Goal: Find specific page/section: Find specific page/section

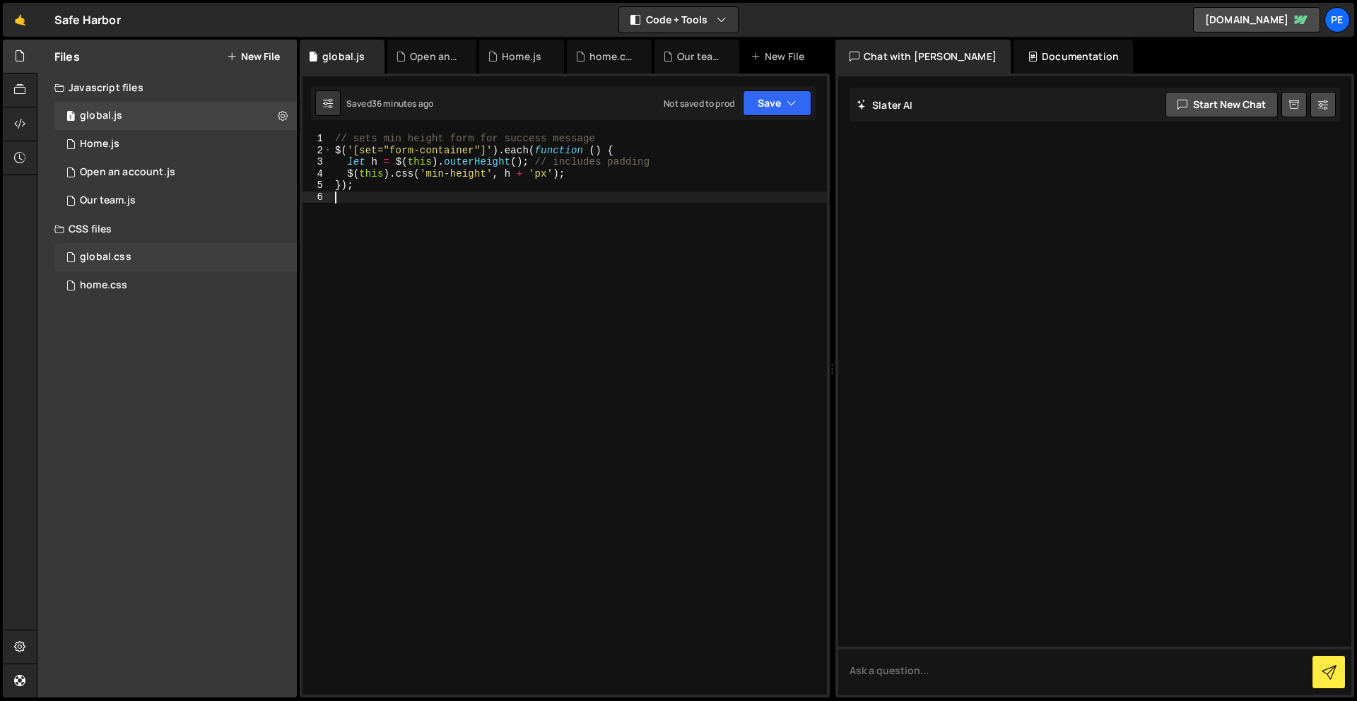
click at [131, 252] on div "global.css 0" at bounding box center [175, 257] width 243 height 28
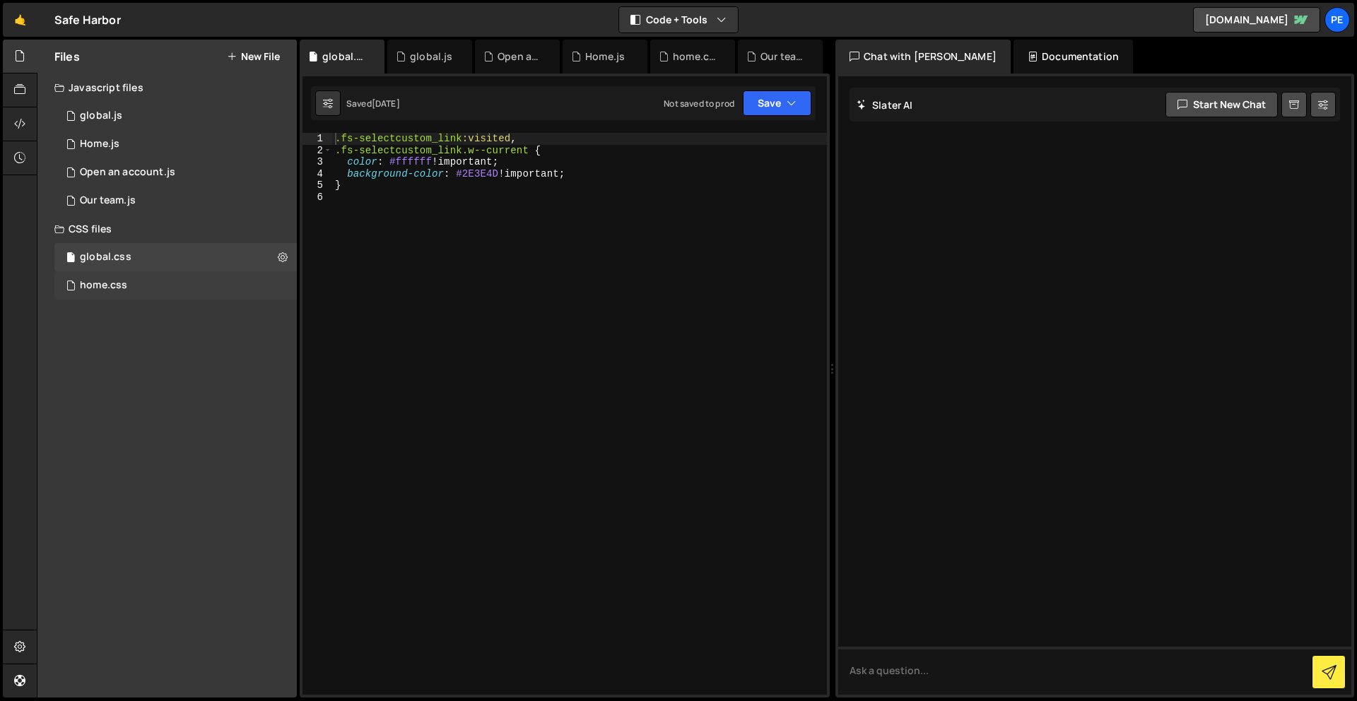
click at [126, 279] on div "home.css 0" at bounding box center [175, 285] width 243 height 28
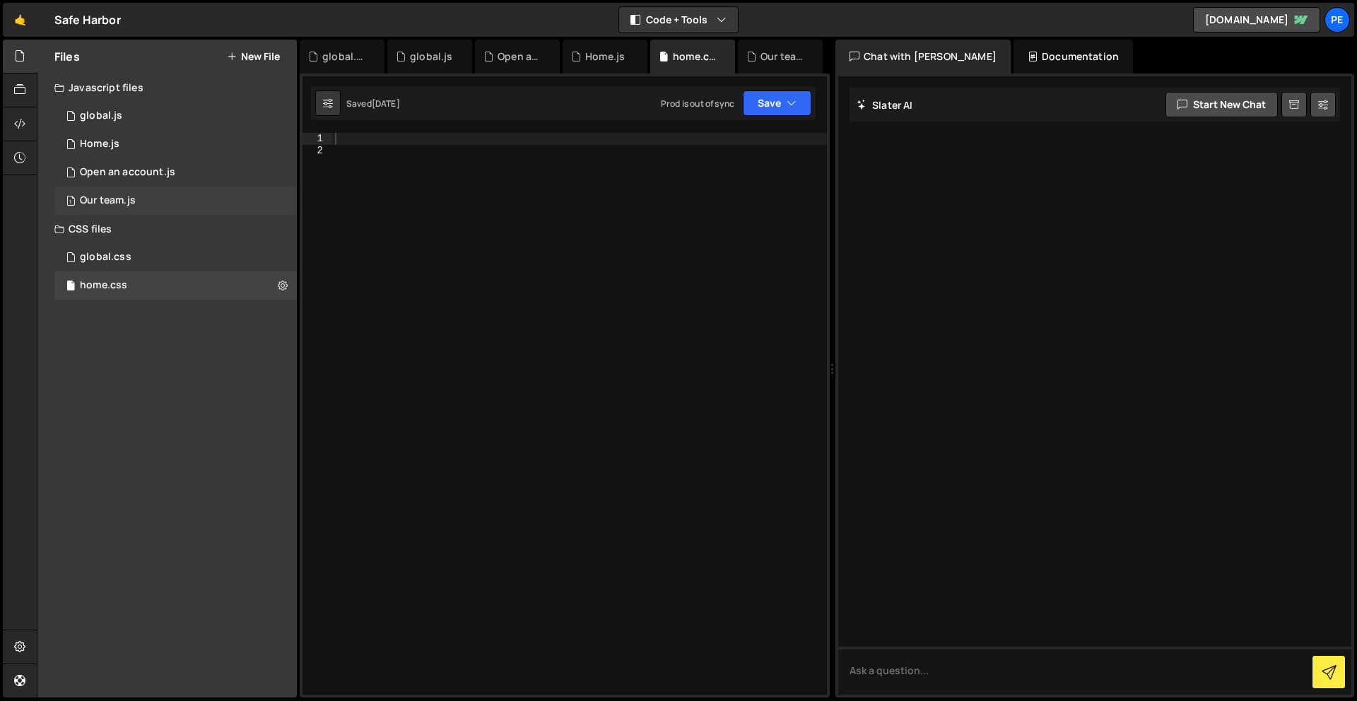
click at [132, 198] on div "Our team.js" at bounding box center [108, 200] width 56 height 13
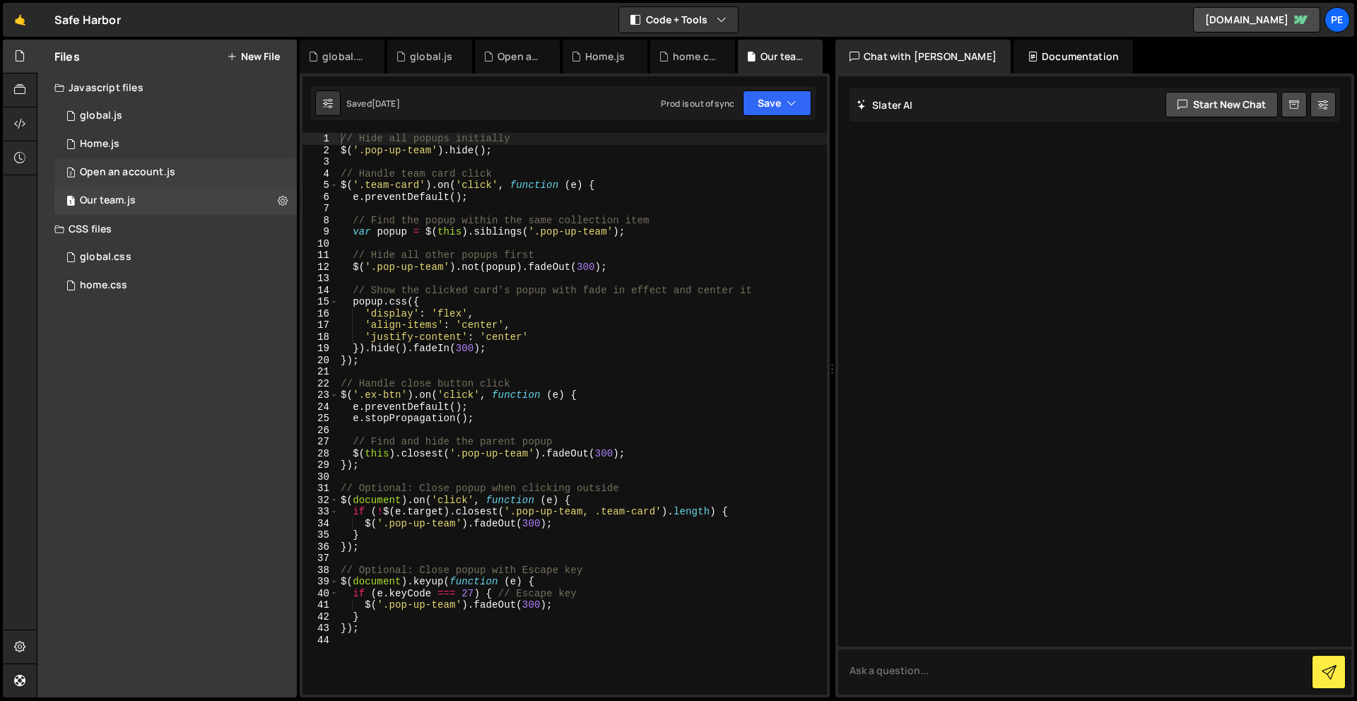
click at [141, 173] on div "Open an account.js" at bounding box center [127, 172] width 95 height 13
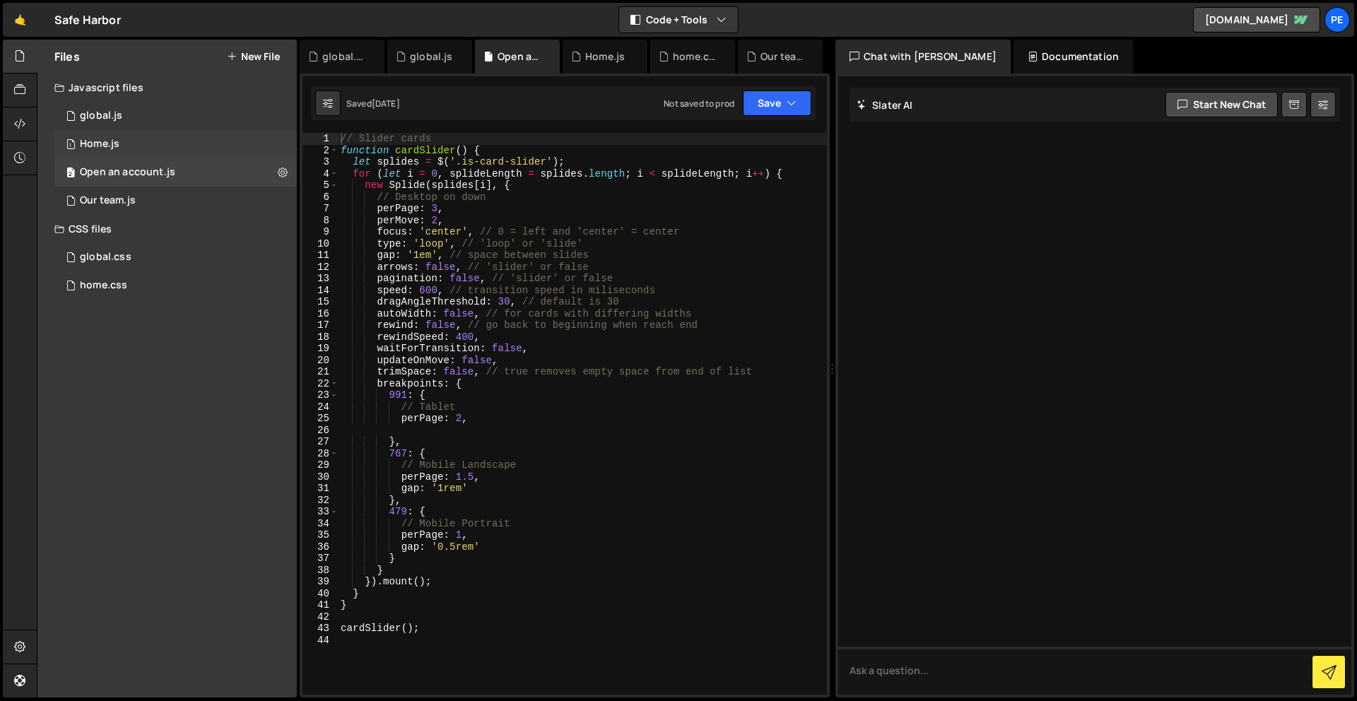
click at [102, 145] on div "Home.js" at bounding box center [100, 144] width 40 height 13
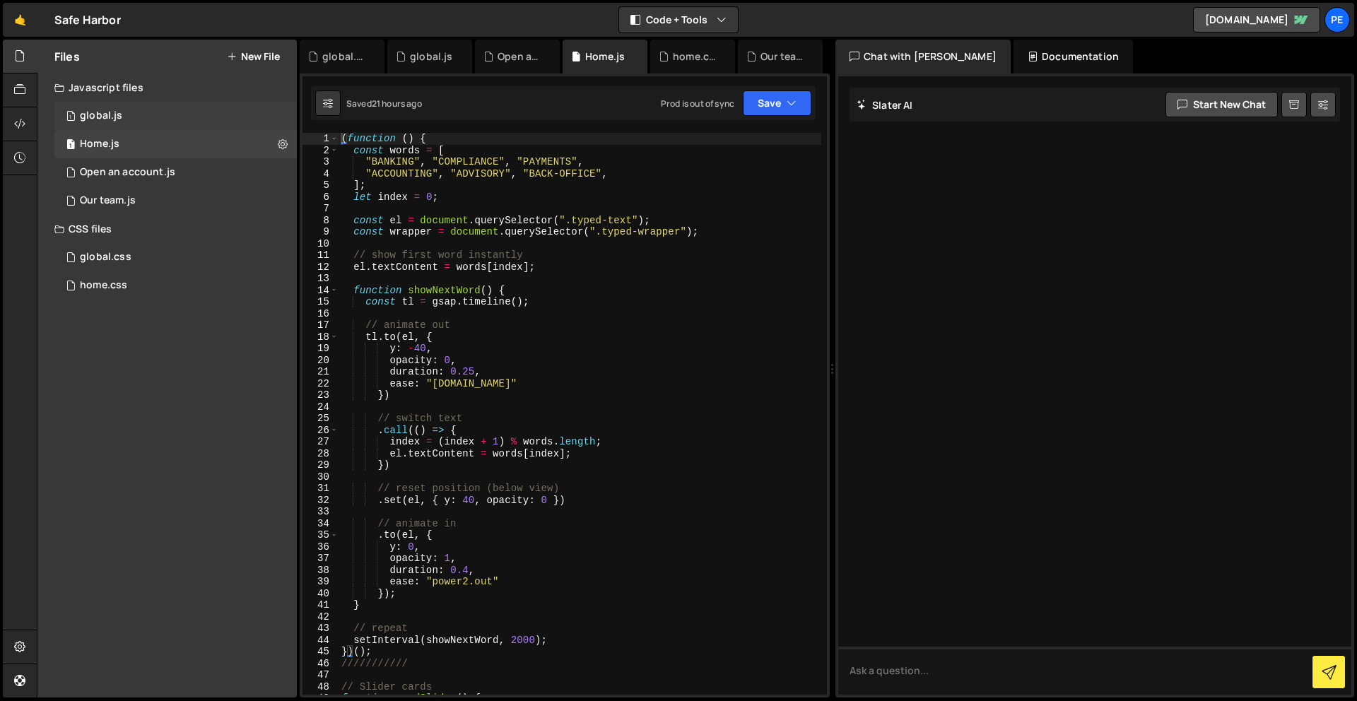
click at [103, 122] on div "global.js" at bounding box center [101, 116] width 42 height 13
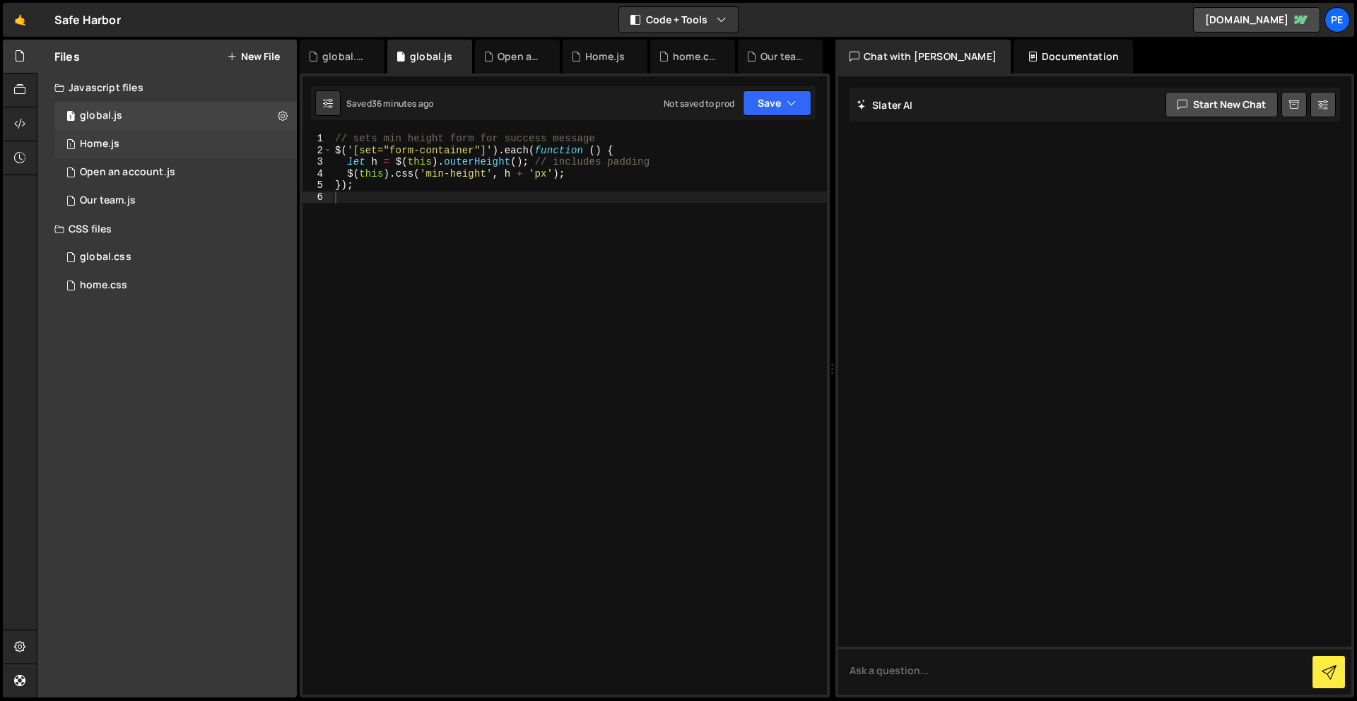
click at [133, 144] on div "1 Home.js 0" at bounding box center [175, 144] width 243 height 28
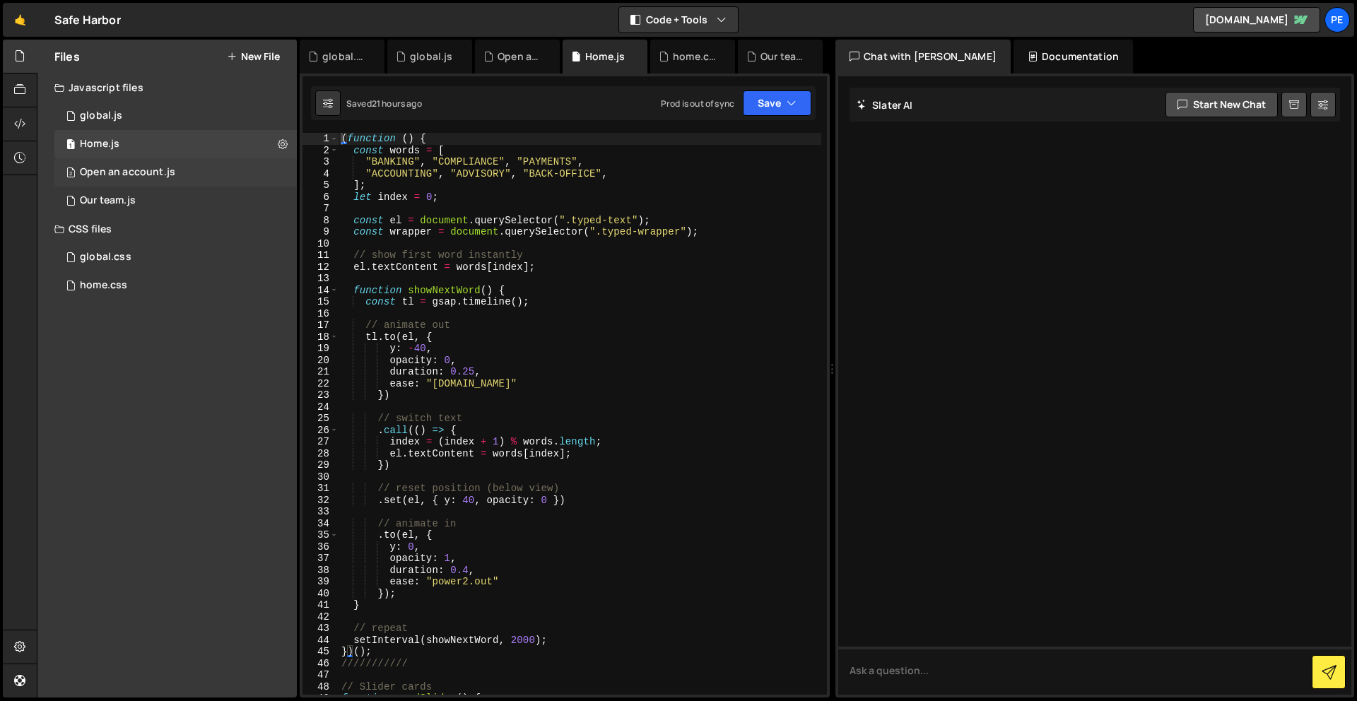
click at [132, 173] on div "Open an account.js" at bounding box center [127, 172] width 95 height 13
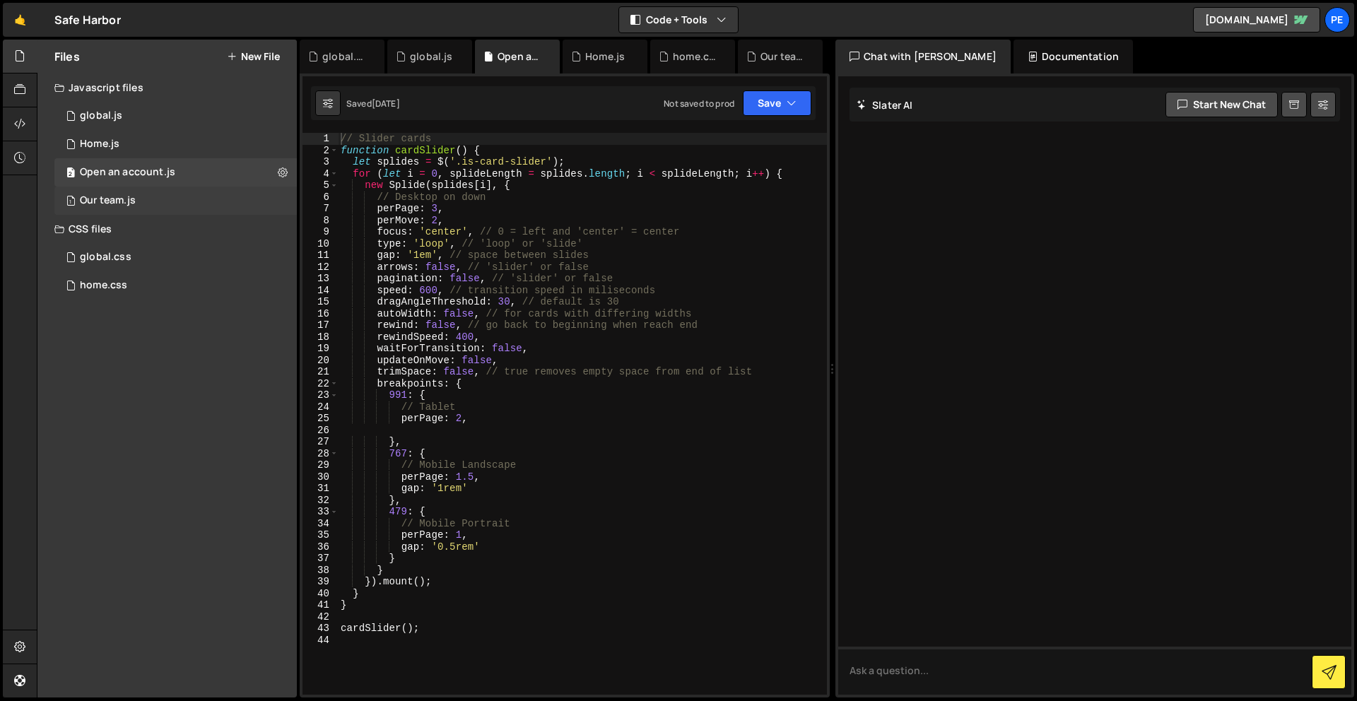
click at [129, 202] on div "Our team.js" at bounding box center [108, 200] width 56 height 13
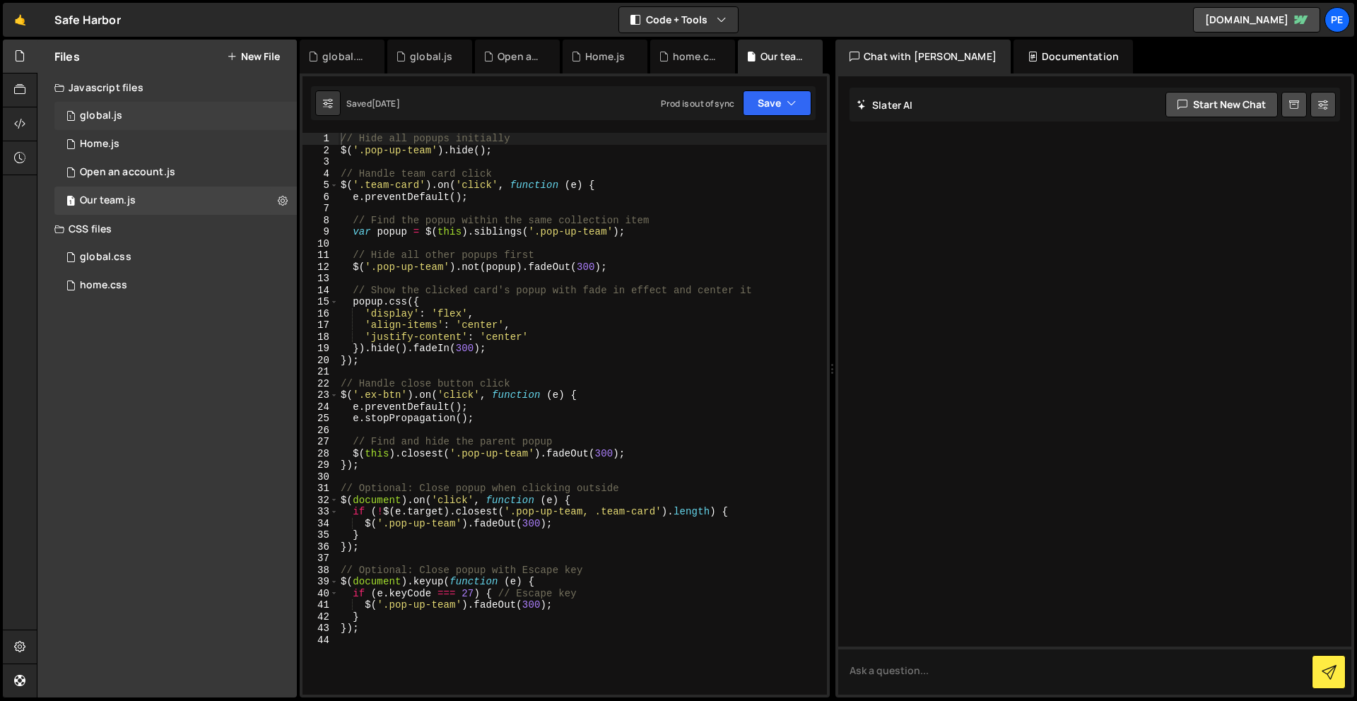
click at [120, 124] on div "1 global.js 0" at bounding box center [175, 116] width 243 height 28
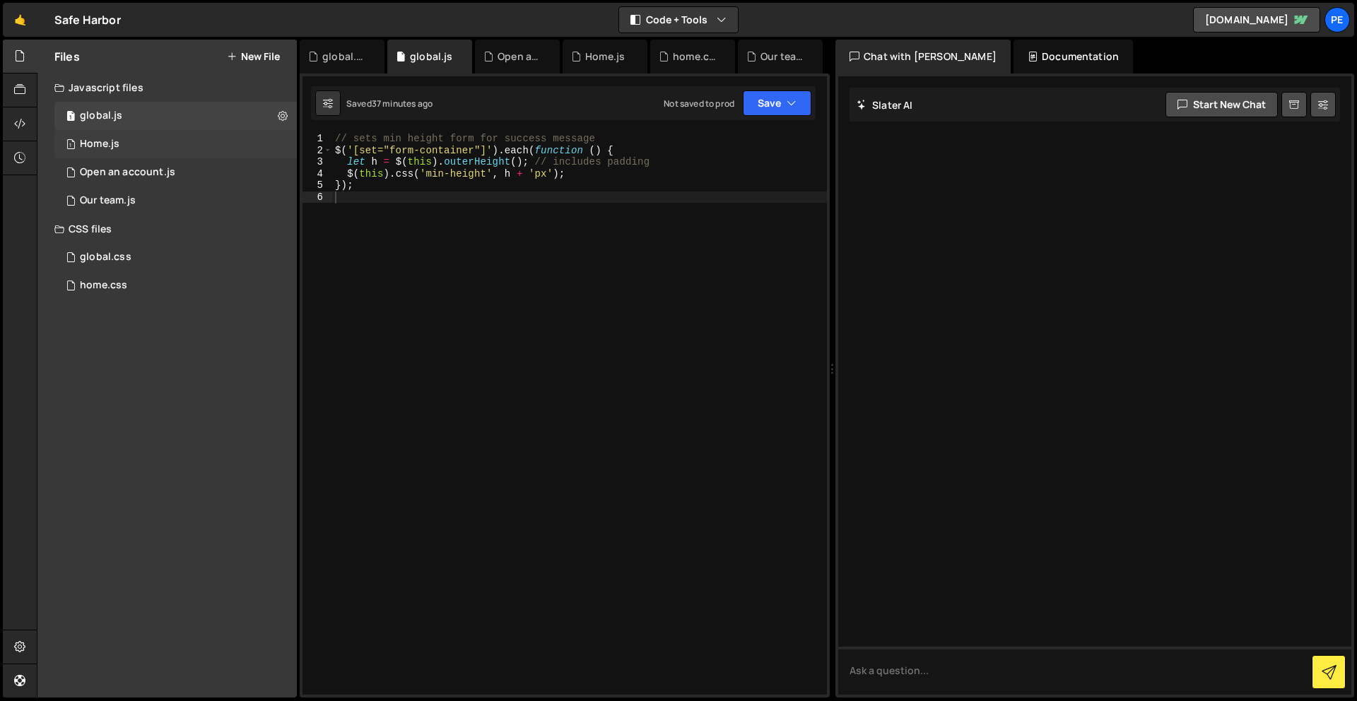
click at [130, 146] on div "1 Home.js 0" at bounding box center [175, 144] width 243 height 28
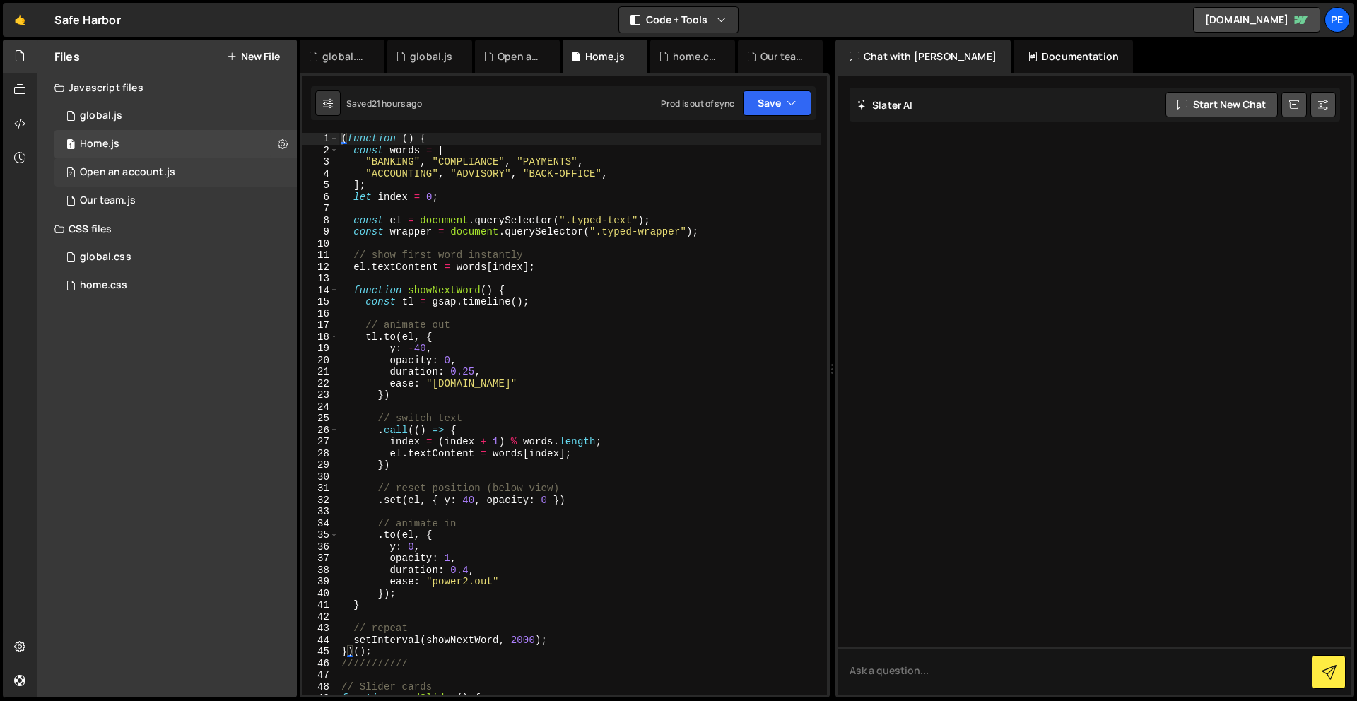
click at [162, 177] on div "Open an account.js" at bounding box center [127, 172] width 95 height 13
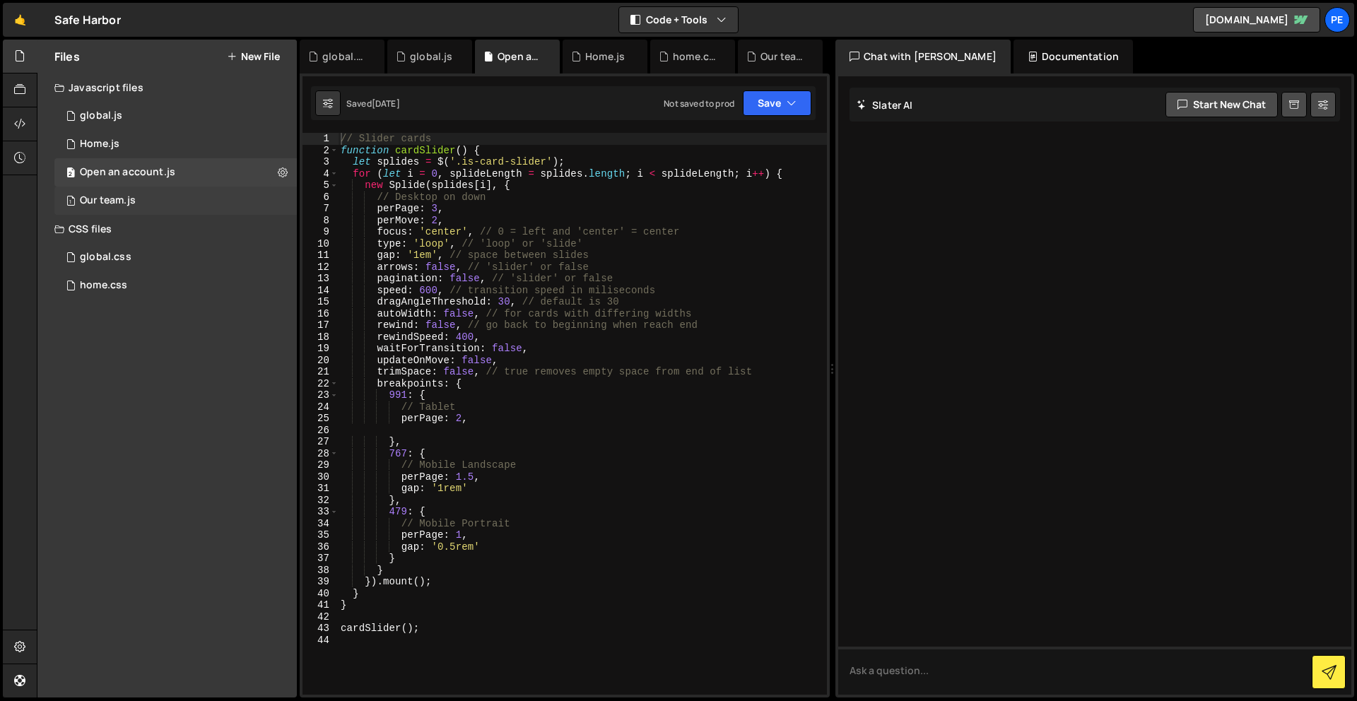
click at [161, 194] on div "1 Our team.js 0" at bounding box center [175, 201] width 243 height 28
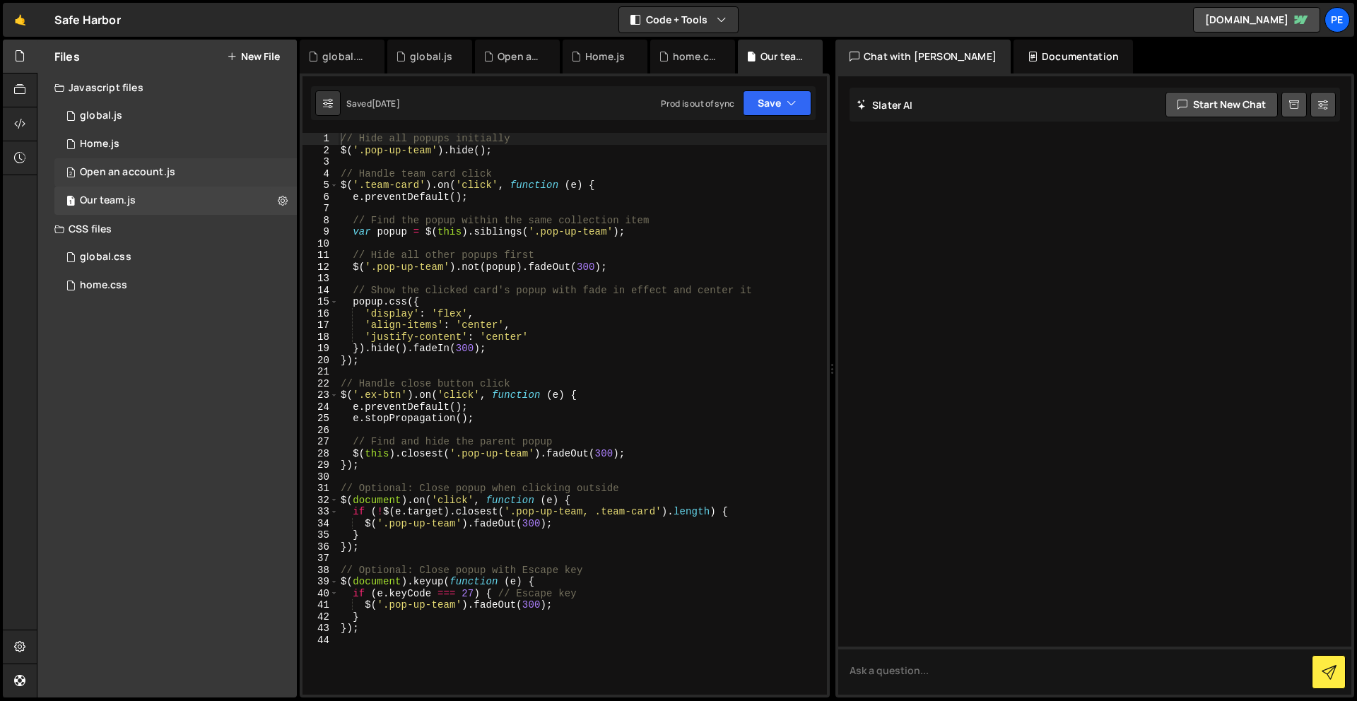
click at [173, 170] on div "Open an account.js" at bounding box center [127, 172] width 95 height 13
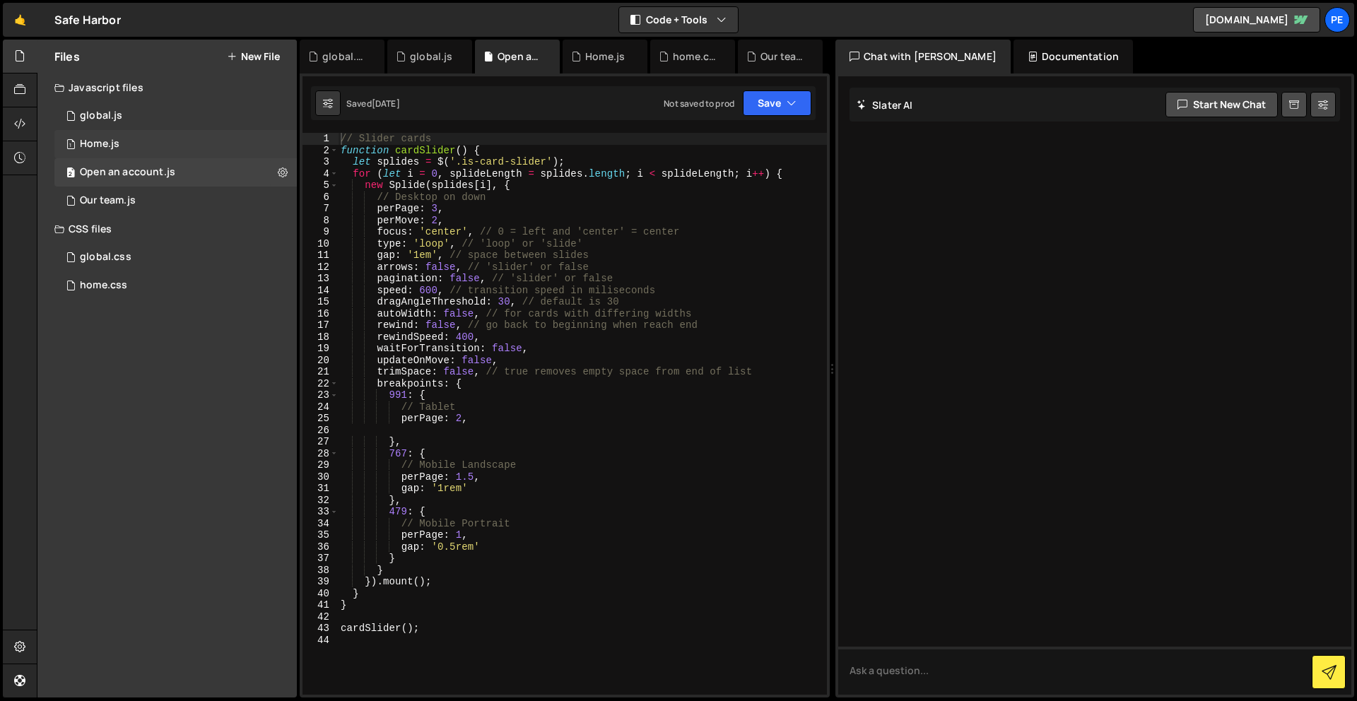
click at [154, 134] on div "1 Home.js 0" at bounding box center [175, 144] width 243 height 28
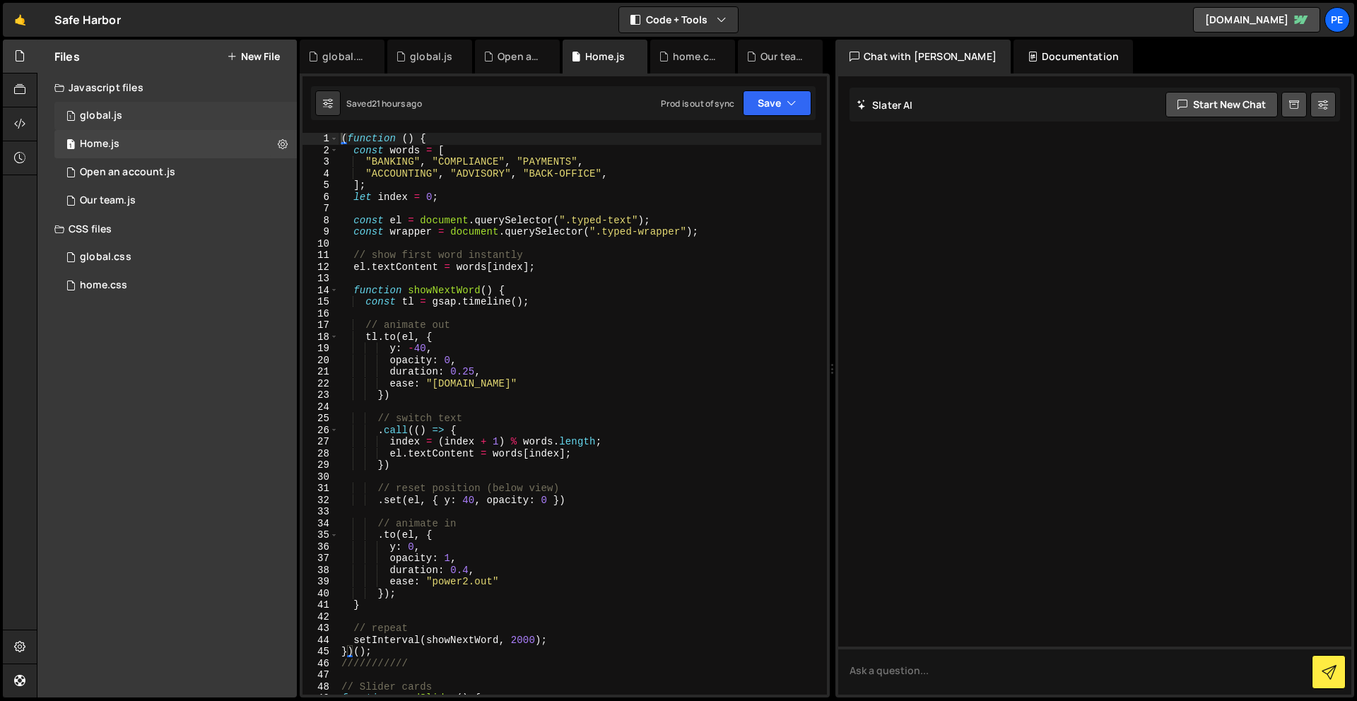
click at [134, 113] on div "1 global.js 0" at bounding box center [175, 116] width 243 height 28
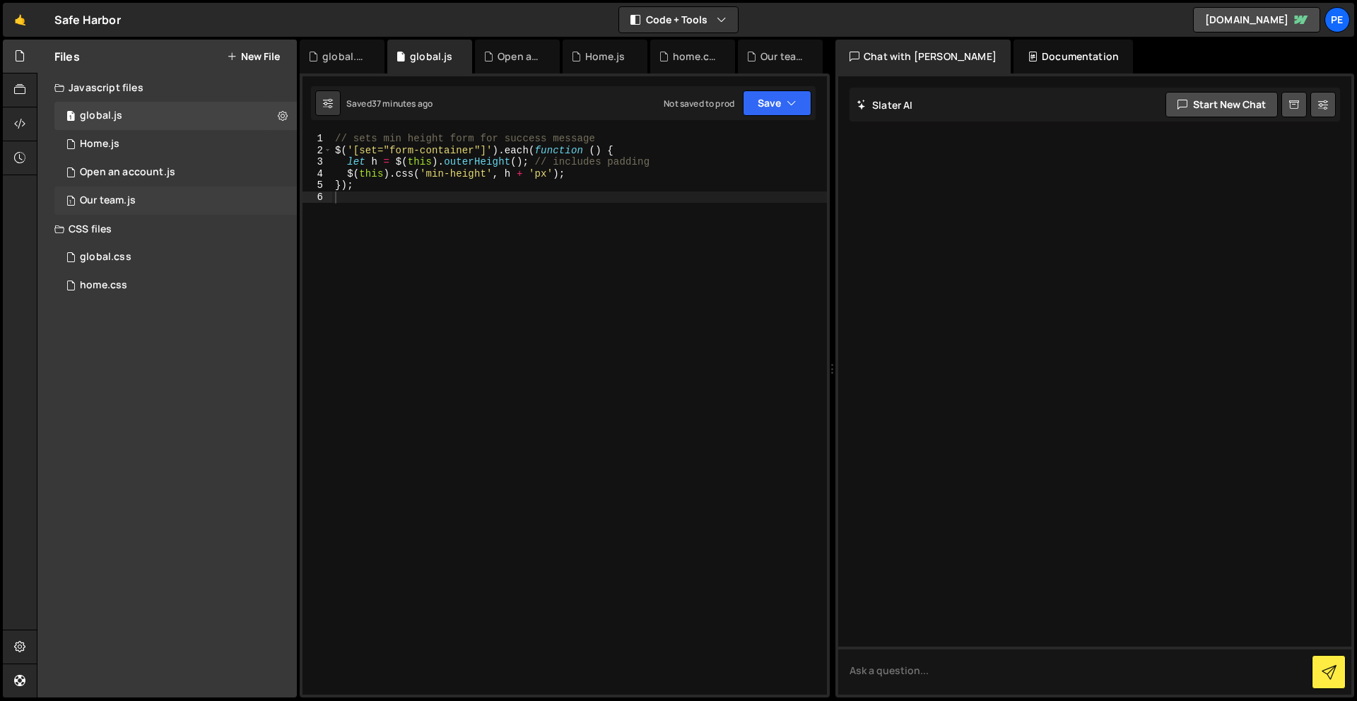
click at [158, 206] on div "1 Our team.js 0" at bounding box center [175, 201] width 243 height 28
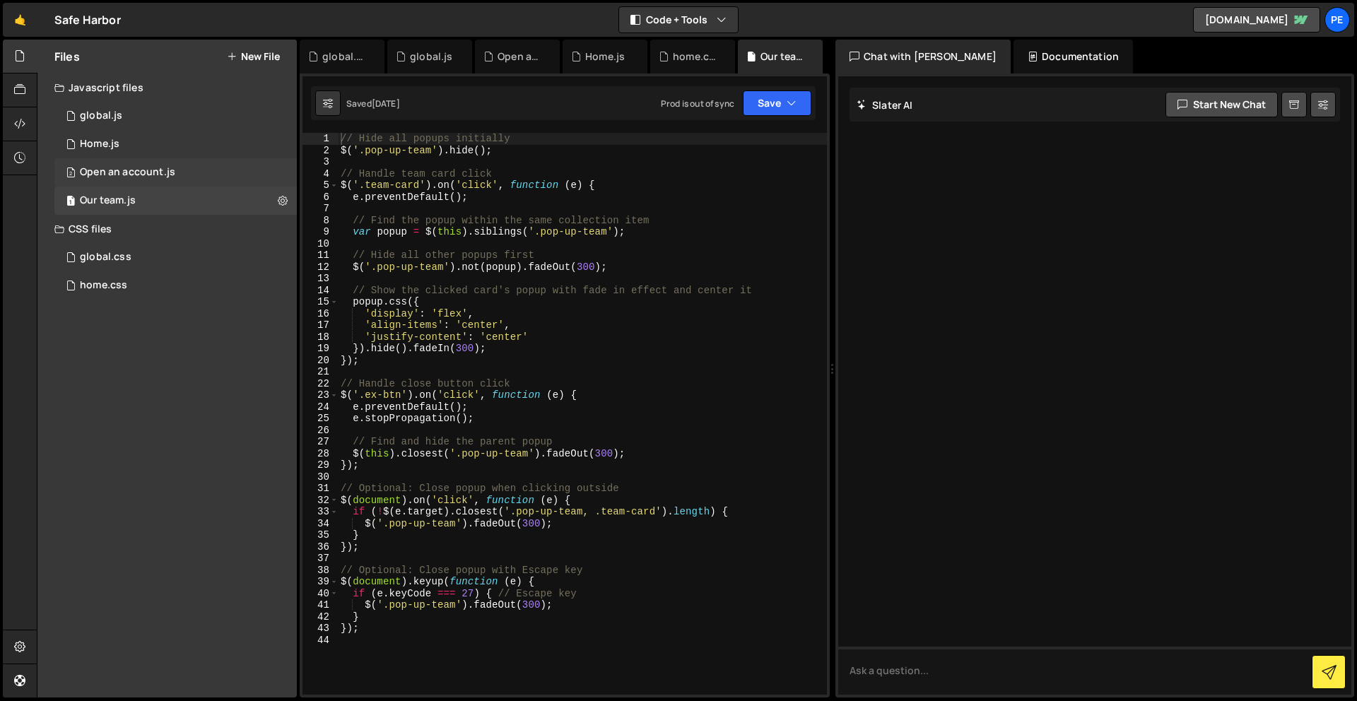
click at [167, 173] on div "Open an account.js" at bounding box center [127, 172] width 95 height 13
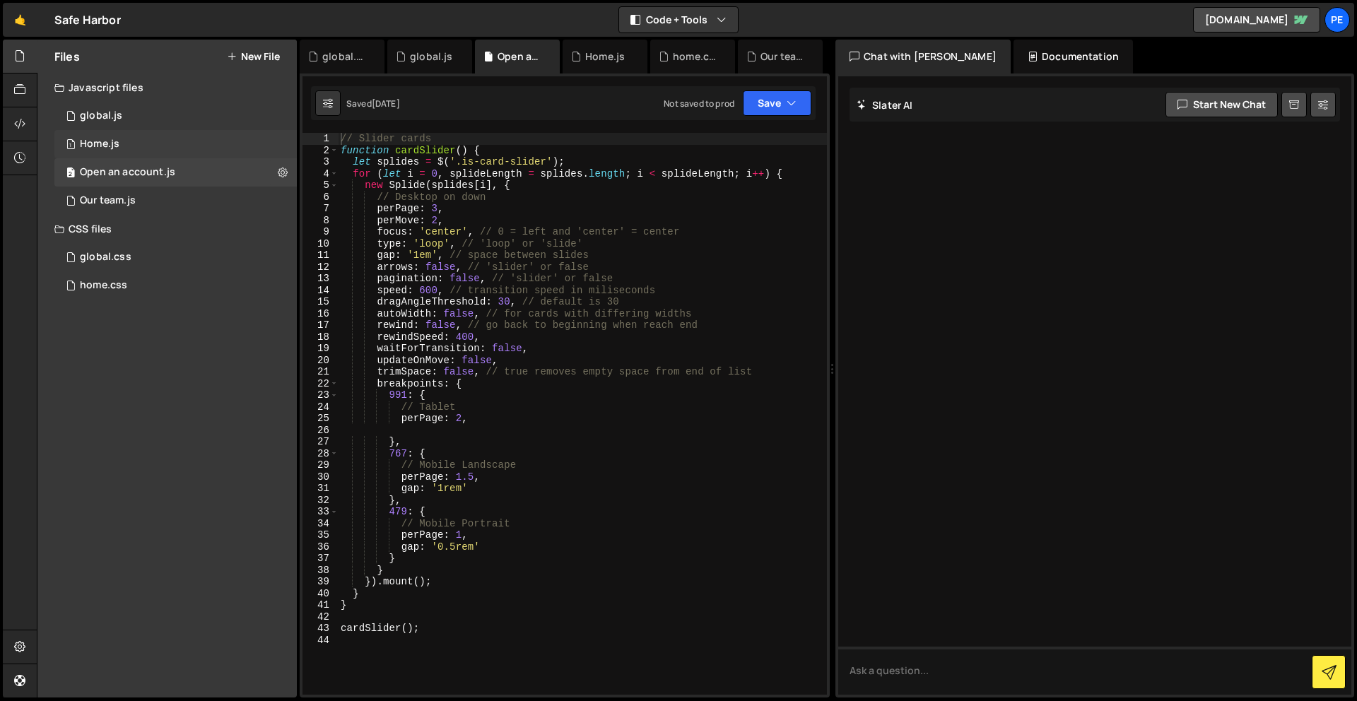
click at [144, 142] on div "1 Home.js 0" at bounding box center [175, 144] width 243 height 28
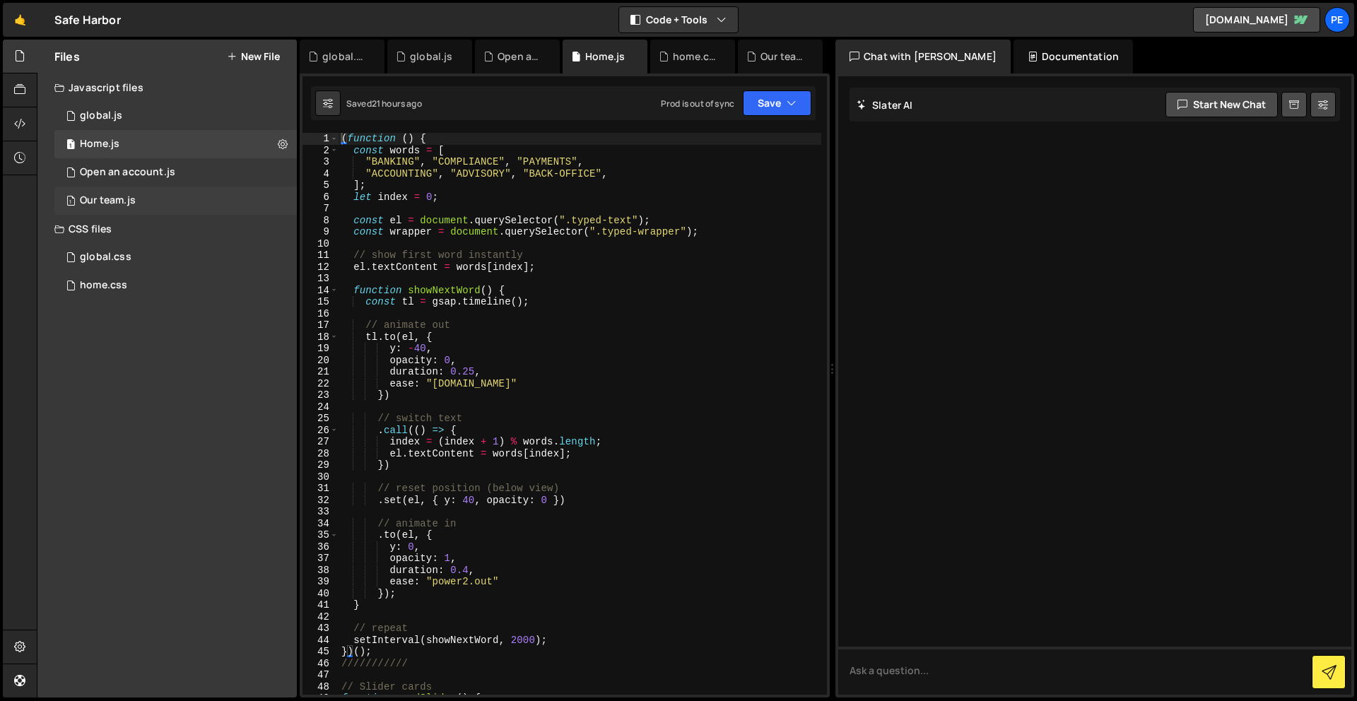
click at [132, 196] on div "Our team.js" at bounding box center [108, 200] width 56 height 13
